Goal: Task Accomplishment & Management: Manage account settings

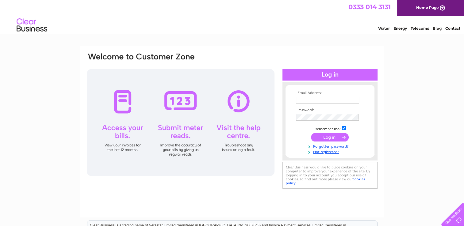
click at [323, 99] on input "text" at bounding box center [327, 100] width 63 height 7
type input "waveneyhydraulics@fsmail.net"
click at [328, 136] on input "submit" at bounding box center [330, 137] width 38 height 9
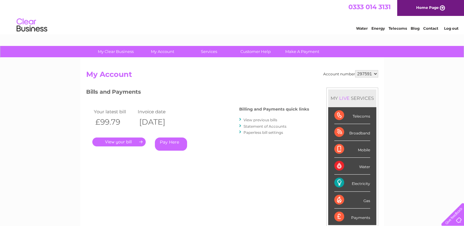
click at [119, 141] on link "." at bounding box center [118, 142] width 53 height 9
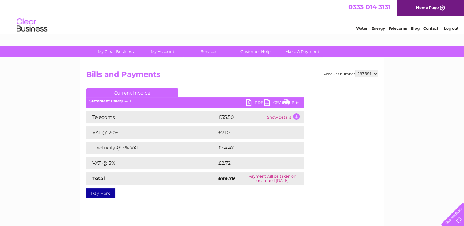
click at [250, 102] on link "PDF" at bounding box center [255, 103] width 18 height 9
